Goal: Check status: Check status

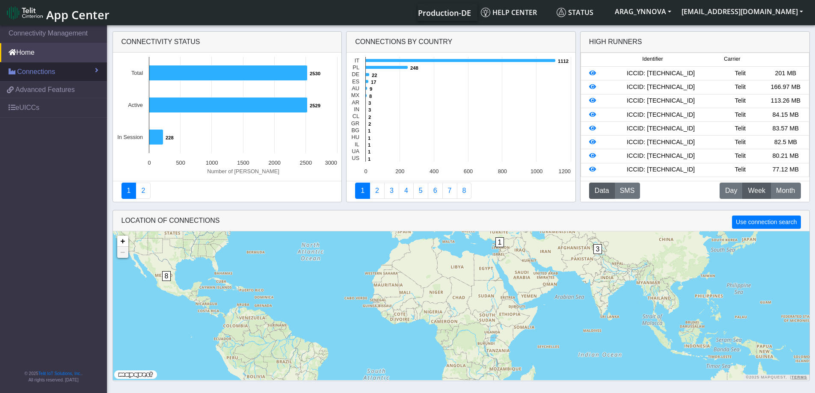
click at [64, 70] on link "Connections" at bounding box center [53, 72] width 107 height 19
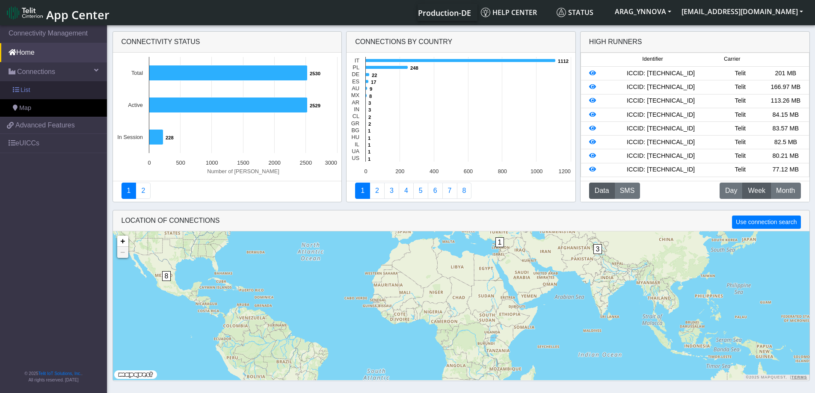
click at [56, 94] on link "List" at bounding box center [53, 90] width 107 height 18
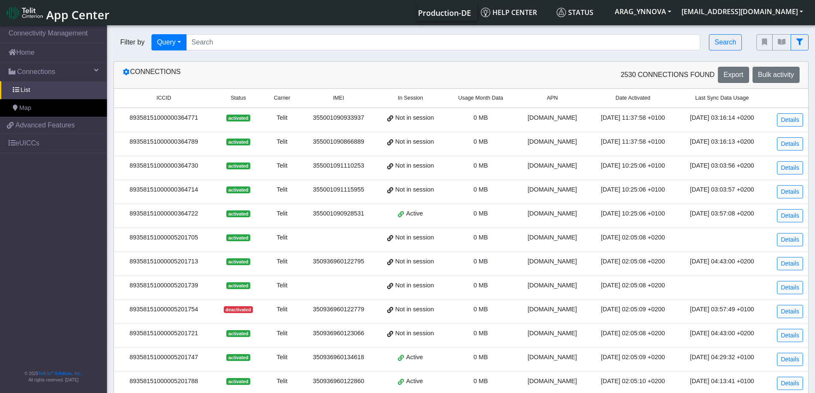
click at [473, 98] on span "Usage Month Data" at bounding box center [480, 98] width 45 height 8
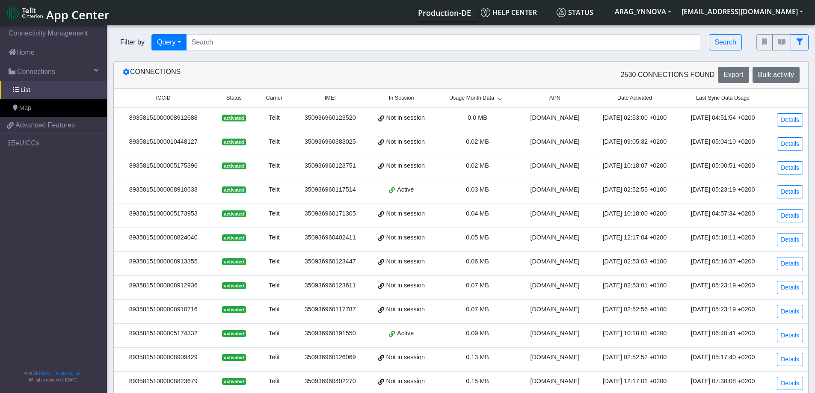
click at [475, 98] on span "Usage Month Data" at bounding box center [471, 98] width 45 height 8
click at [336, 140] on div "350936960165240" at bounding box center [330, 141] width 63 height 9
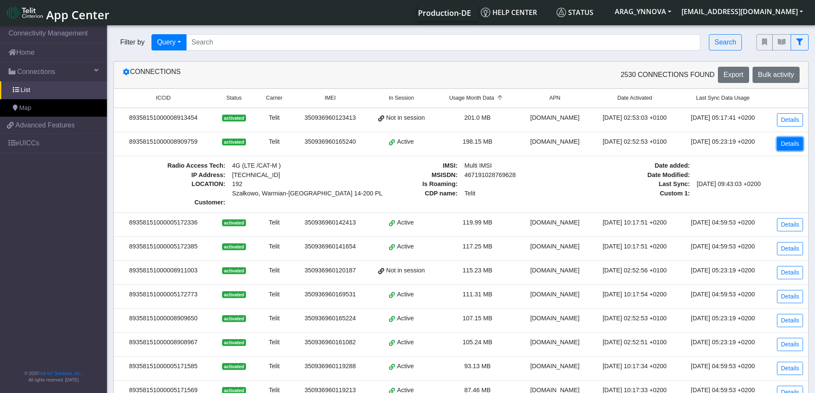
click at [799, 146] on link "Details" at bounding box center [790, 143] width 26 height 13
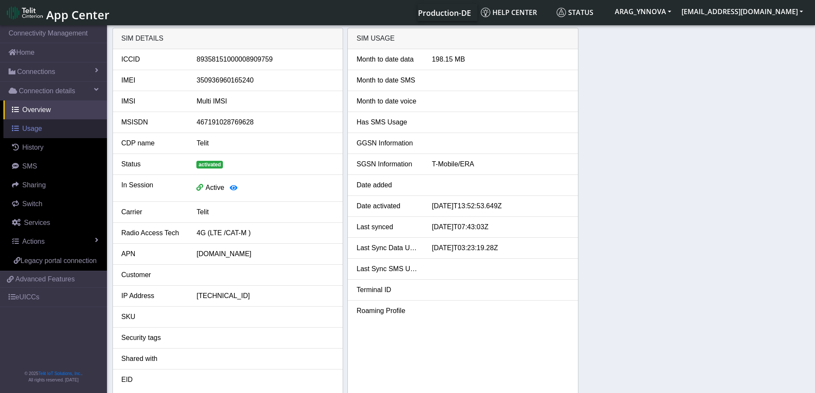
click at [45, 136] on link "Usage" at bounding box center [55, 128] width 104 height 19
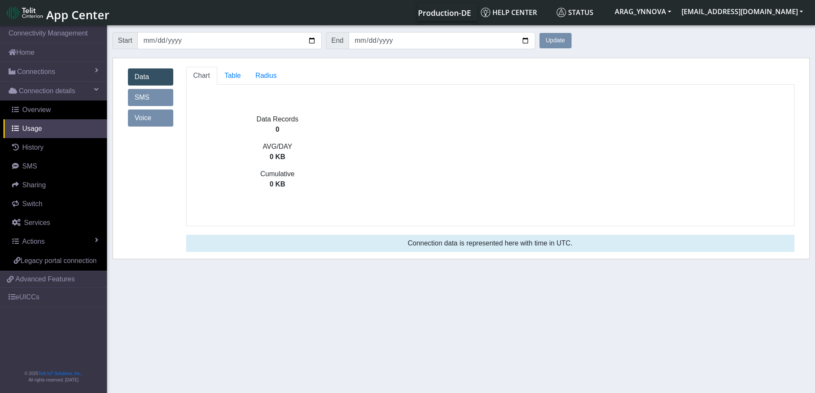
click at [557, 43] on button "Update" at bounding box center [556, 40] width 32 height 15
